Goal: Task Accomplishment & Management: Use online tool/utility

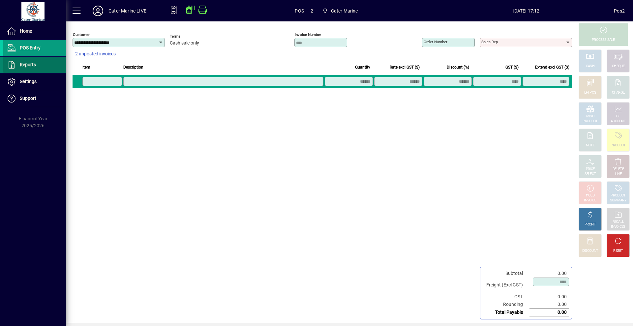
click at [45, 65] on span at bounding box center [34, 65] width 63 height 16
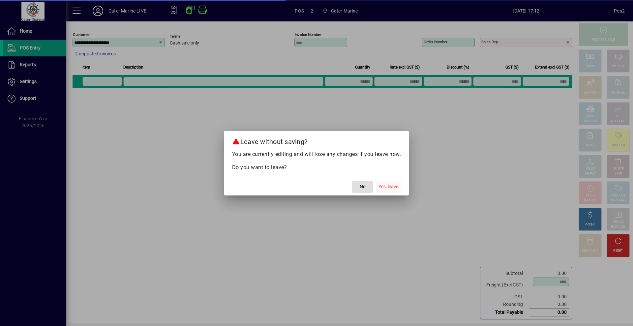
click at [383, 189] on span "Yes, leave" at bounding box center [389, 186] width 20 height 7
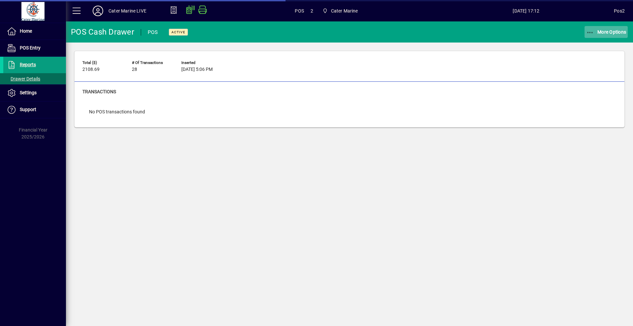
click at [591, 32] on icon "button" at bounding box center [591, 32] width 8 height 7
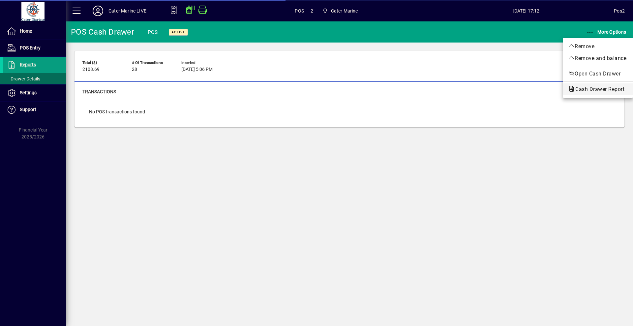
click at [585, 88] on span "Cash Drawer Report" at bounding box center [598, 89] width 60 height 6
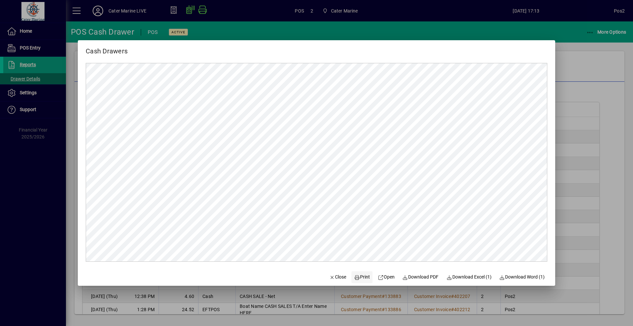
click at [360, 277] on span "Print" at bounding box center [362, 277] width 16 height 7
click at [335, 275] on span "Close" at bounding box center [338, 277] width 17 height 7
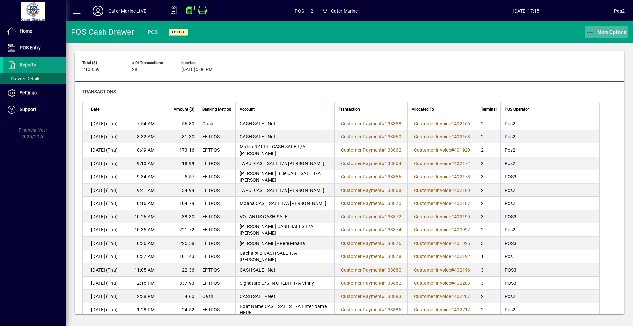
click at [595, 35] on span "button" at bounding box center [607, 32] width 44 height 16
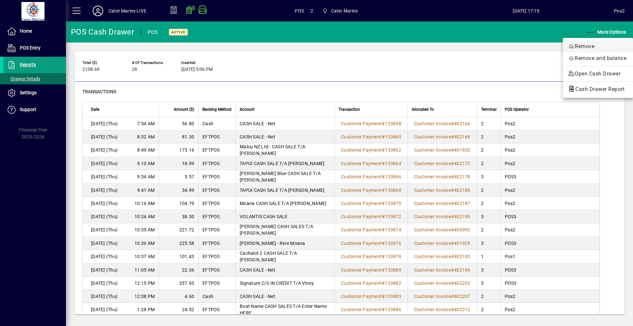
click at [585, 46] on span "Remove" at bounding box center [598, 47] width 60 height 8
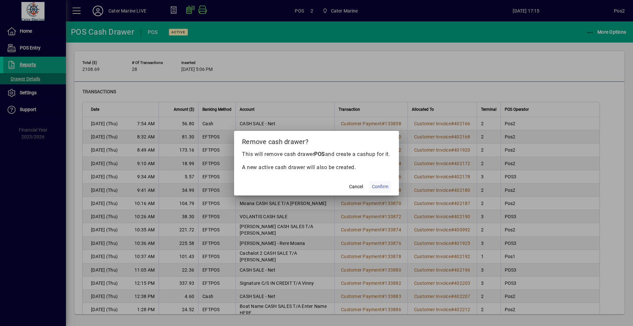
click at [383, 188] on span "Confirm" at bounding box center [380, 186] width 16 height 7
